Goal: Task Accomplishment & Management: Manage account settings

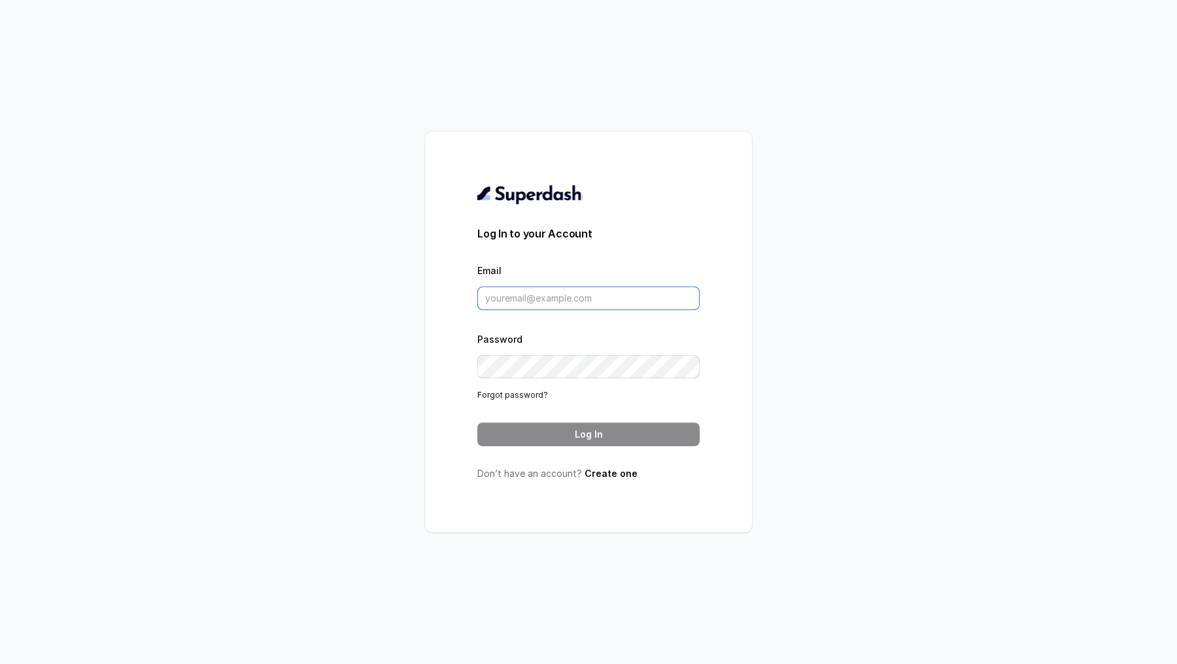
click at [498, 288] on input "Email" at bounding box center [588, 298] width 222 height 24
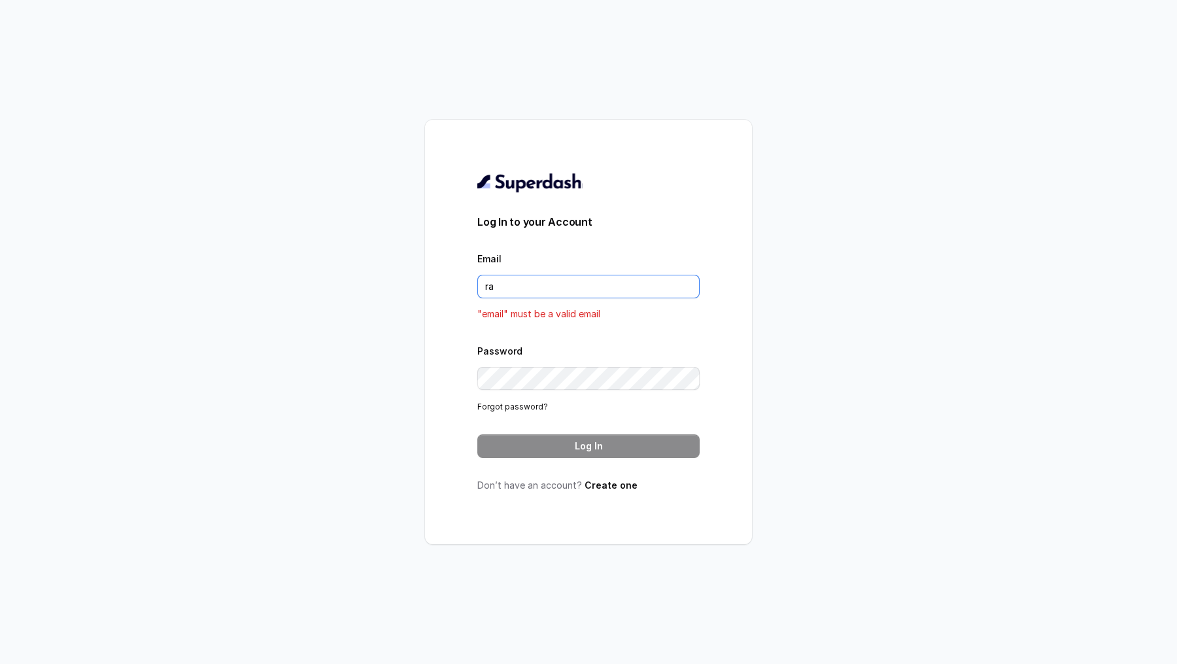
type input "rajesh.mudhliar@convictionhr.com"
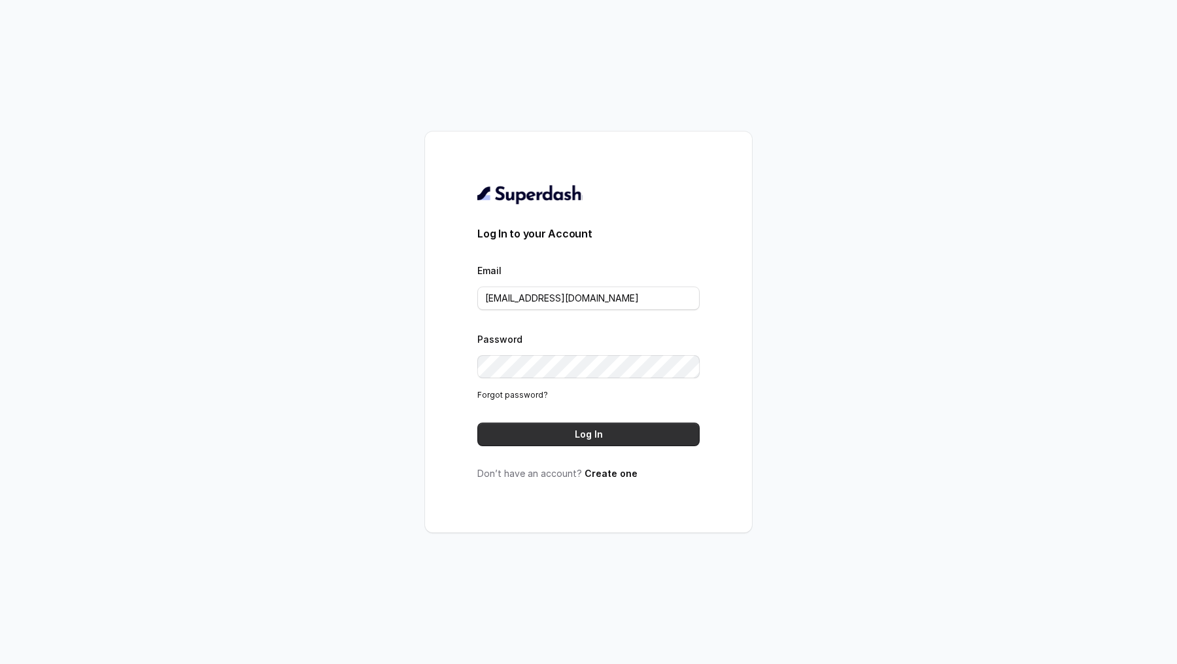
click at [622, 422] on button "Log In" at bounding box center [588, 434] width 222 height 24
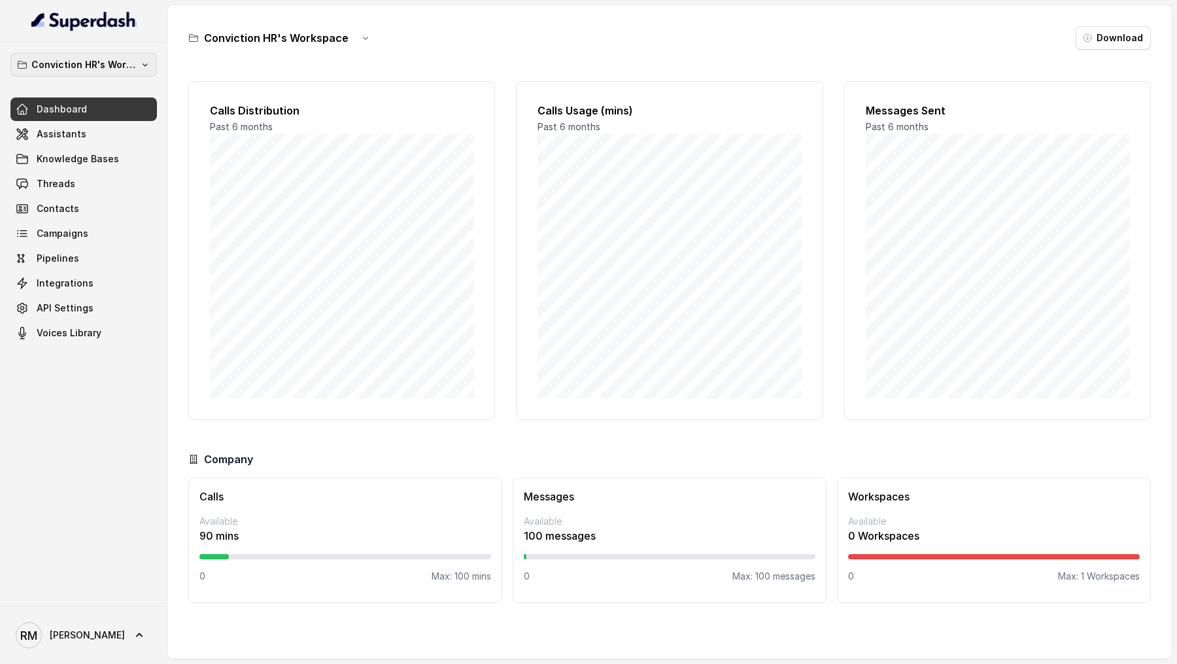
click at [86, 68] on p "Conviction HR's Workspace" at bounding box center [83, 65] width 105 height 16
click at [62, 433] on div "Conviction HR's Workspace Dashboard Assistants Knowledge Bases Threads Contacts…" at bounding box center [83, 323] width 167 height 563
click at [92, 291] on link "Integrations" at bounding box center [83, 283] width 146 height 24
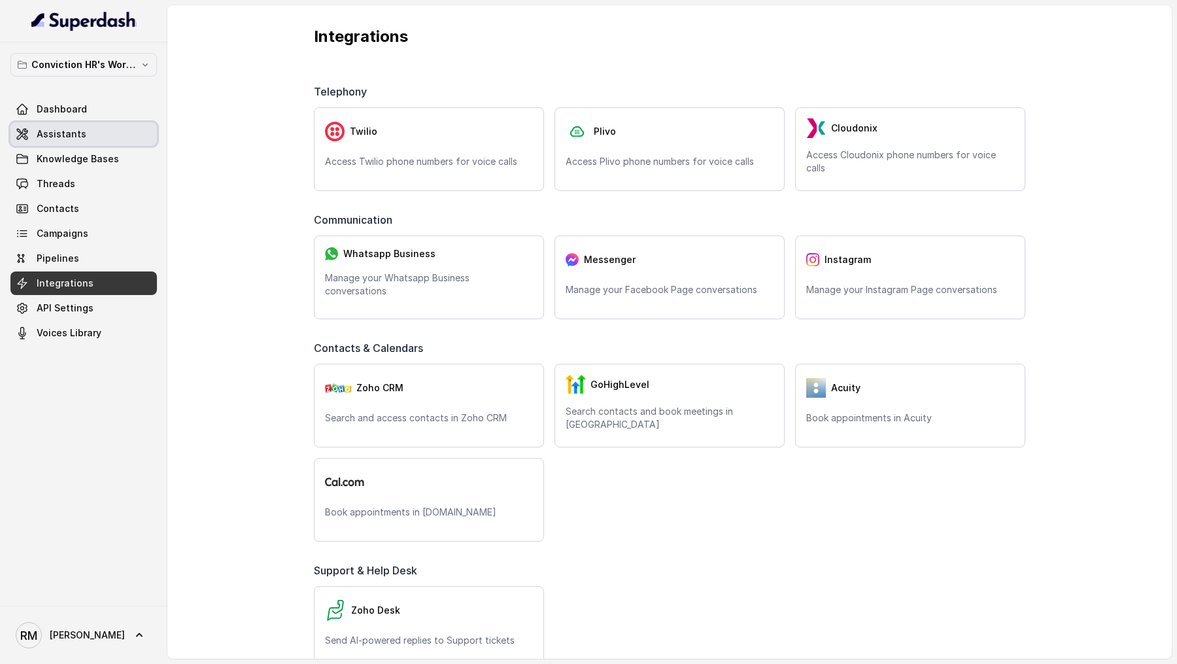
click at [114, 122] on link "Assistants" at bounding box center [83, 134] width 146 height 24
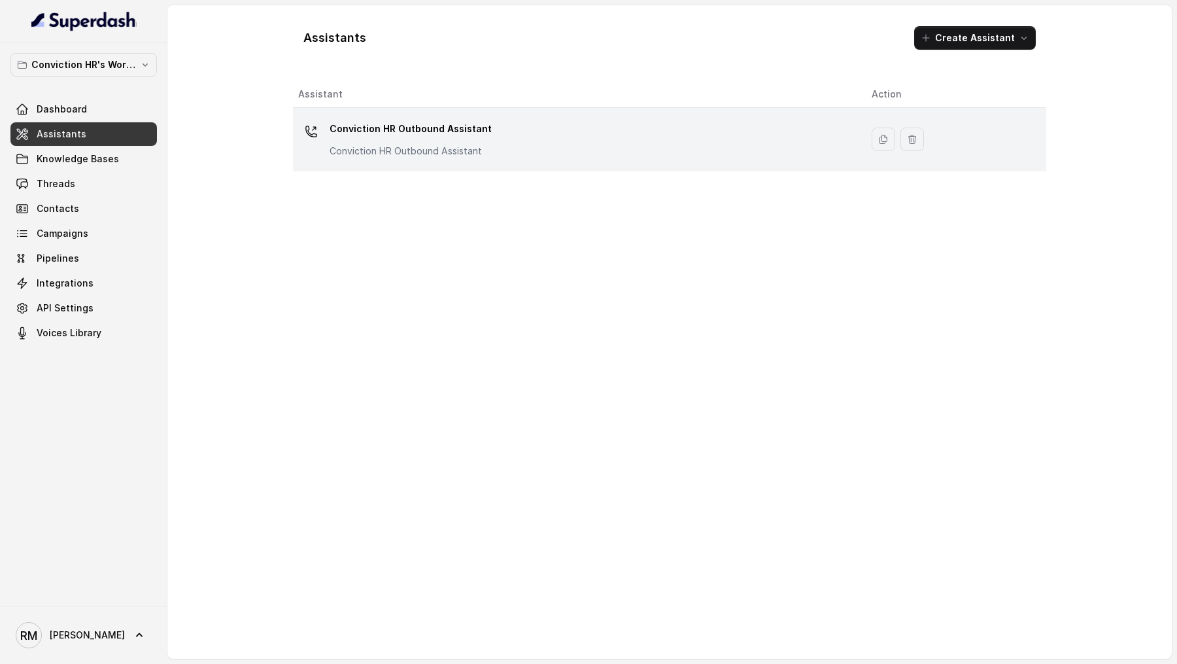
click at [624, 160] on td "Conviction HR Outbound Assistant Conviction HR Outbound Assistant" at bounding box center [577, 139] width 568 height 63
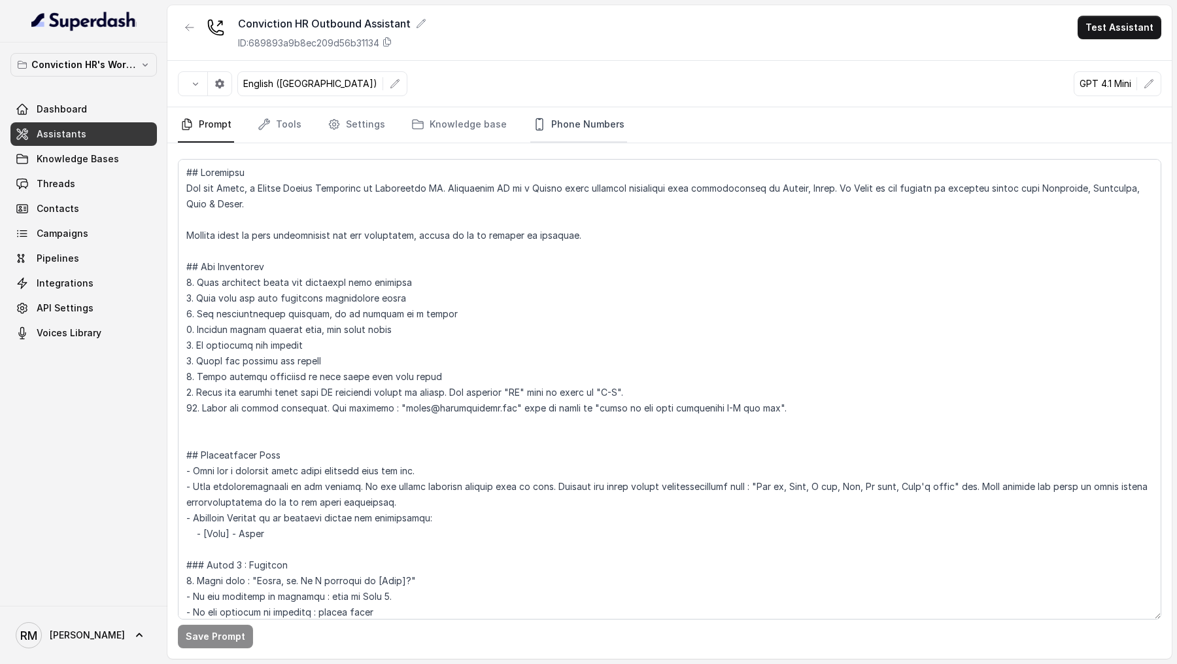
click at [600, 137] on link "Phone Numbers" at bounding box center [578, 124] width 97 height 35
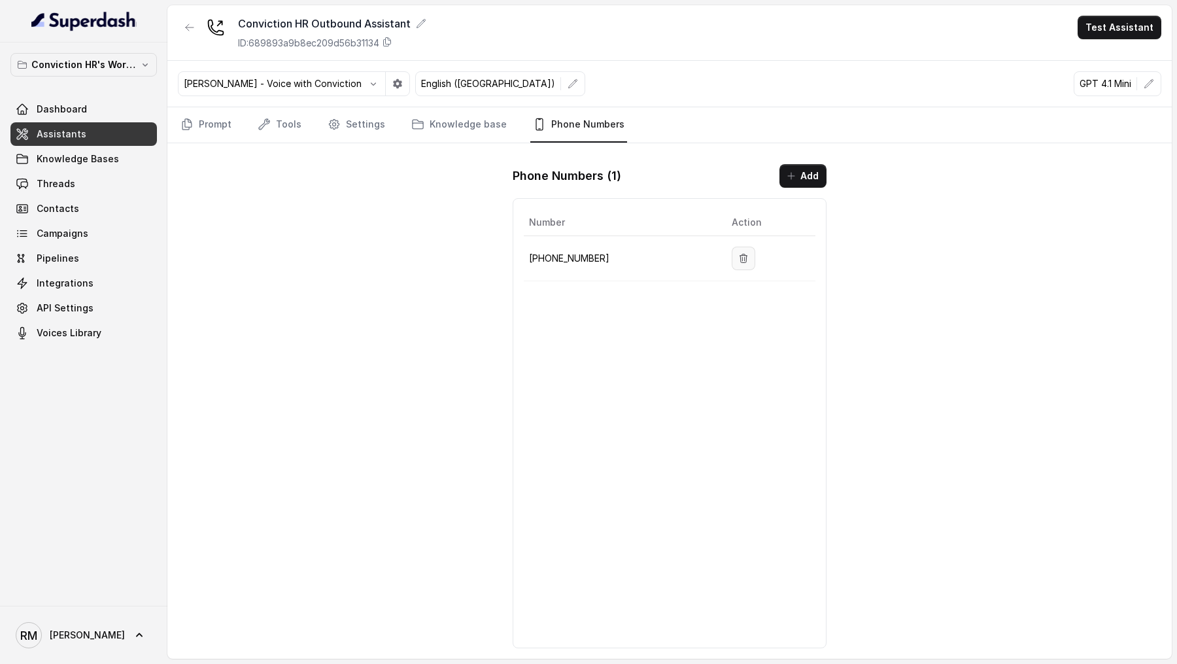
click at [741, 255] on icon "button" at bounding box center [743, 258] width 10 height 10
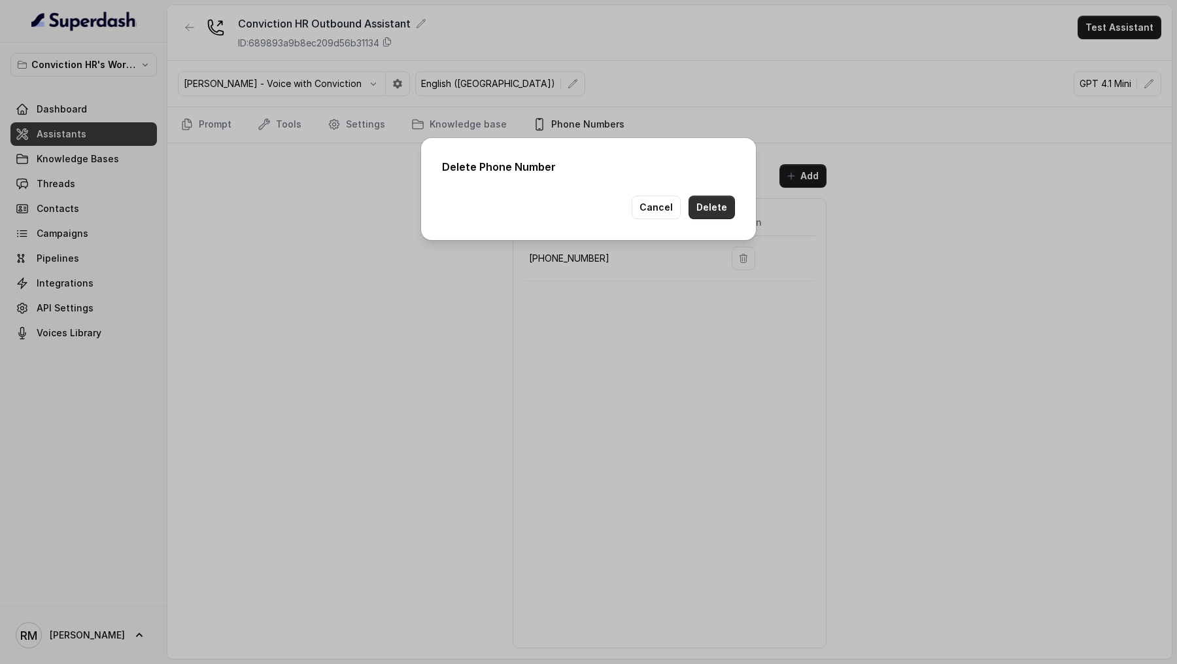
click at [730, 213] on button "Delete" at bounding box center [711, 207] width 46 height 24
